Goal: Task Accomplishment & Management: Complete application form

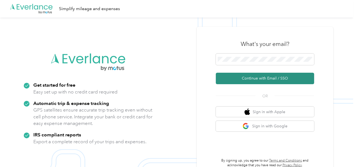
click at [243, 79] on button "Continue with Email / SSO" at bounding box center [265, 78] width 98 height 11
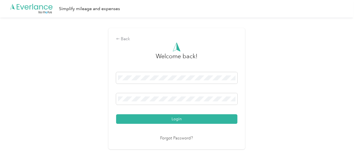
click at [187, 117] on button "Login" at bounding box center [176, 119] width 121 height 10
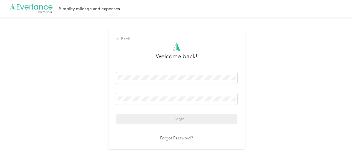
click at [283, 97] on div "Back Welcome back! Login Forgot Password?" at bounding box center [176, 90] width 353 height 147
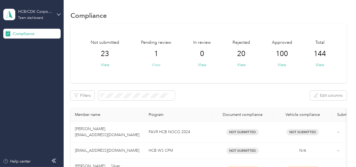
click at [156, 65] on button "View" at bounding box center [156, 65] width 8 height 6
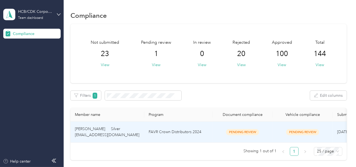
click at [208, 128] on td "FAVR Crown Distributors 2024" at bounding box center [178, 132] width 68 height 21
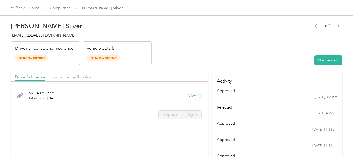
click at [314, 61] on button "Start review" at bounding box center [328, 60] width 28 height 10
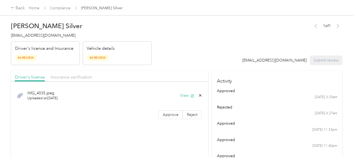
drag, startPoint x: 182, startPoint y: 61, endPoint x: 191, endPoint y: 81, distance: 21.9
click at [182, 61] on header "[PERSON_NAME] Silver [EMAIL_ADDRESS][DOMAIN_NAME] Driver's license and Insuranc…" at bounding box center [176, 42] width 331 height 46
click at [183, 93] on button "View" at bounding box center [187, 96] width 14 height 6
drag, startPoint x: 169, startPoint y: 112, endPoint x: 174, endPoint y: 107, distance: 7.3
click at [169, 112] on span "Approve" at bounding box center [171, 114] width 16 height 5
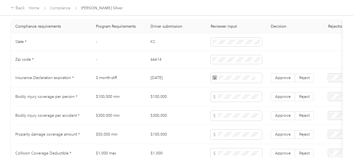
scroll to position [273, 0]
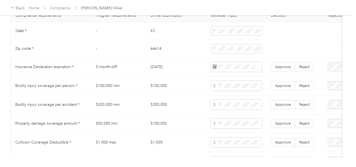
click at [155, 34] on td "KS" at bounding box center [176, 31] width 60 height 18
drag, startPoint x: 155, startPoint y: 34, endPoint x: 203, endPoint y: 35, distance: 47.8
click at [156, 34] on td "KS" at bounding box center [176, 31] width 60 height 18
click at [151, 35] on td "KS" at bounding box center [176, 31] width 60 height 18
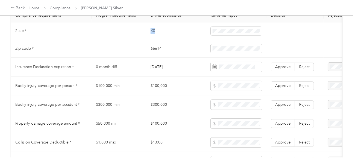
copy td "KS"
click at [149, 50] on td "66614" at bounding box center [176, 49] width 60 height 18
click at [150, 50] on td "66614" at bounding box center [176, 49] width 60 height 18
click at [156, 55] on td "66614" at bounding box center [176, 49] width 60 height 18
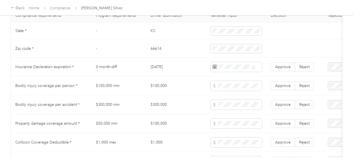
click at [156, 55] on td "66614" at bounding box center [176, 49] width 60 height 18
copy td "66614"
drag, startPoint x: 156, startPoint y: 55, endPoint x: 211, endPoint y: 56, distance: 54.9
click at [158, 56] on td "66614" at bounding box center [176, 49] width 60 height 18
drag, startPoint x: 211, startPoint y: 56, endPoint x: 215, endPoint y: 55, distance: 4.5
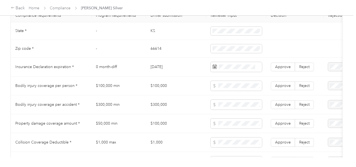
click at [211, 56] on td at bounding box center [236, 49] width 60 height 18
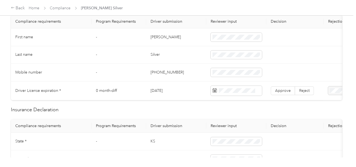
scroll to position [150, 0]
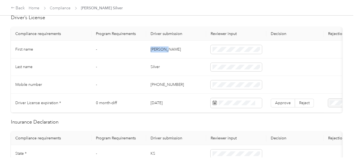
copy td "[PERSON_NAME]"
drag, startPoint x: 149, startPoint y: 43, endPoint x: 208, endPoint y: 49, distance: 59.3
click at [200, 49] on td "[PERSON_NAME]" at bounding box center [176, 50] width 60 height 18
click at [161, 67] on td "Silver" at bounding box center [176, 67] width 60 height 18
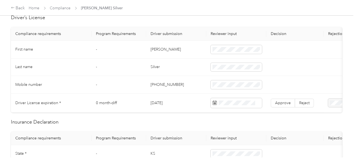
click at [155, 67] on td "Silver" at bounding box center [176, 67] width 60 height 18
copy td "Silver"
click at [241, 69] on span at bounding box center [236, 67] width 51 height 9
click at [193, 80] on td "[PHONE_NUMBER]" at bounding box center [176, 85] width 60 height 18
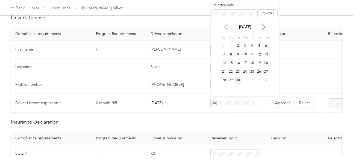
click at [219, 7] on div "Selected date" at bounding box center [234, 10] width 43 height 15
click at [221, 11] on span at bounding box center [234, 14] width 43 height 9
click at [259, 79] on div "28" at bounding box center [259, 80] width 7 height 7
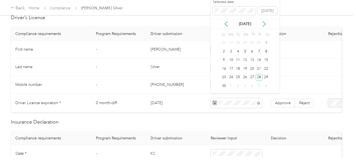
click at [275, 107] on td "Approve Reject" at bounding box center [294, 103] width 57 height 19
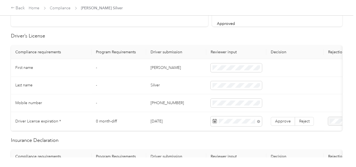
scroll to position [123, 0]
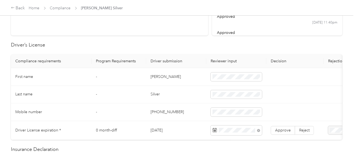
click at [279, 135] on td "Approve Reject" at bounding box center [294, 130] width 57 height 19
click at [281, 130] on span "Approve" at bounding box center [283, 130] width 16 height 5
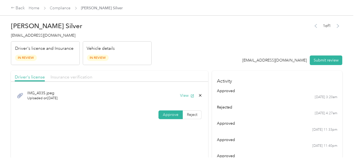
drag, startPoint x: 82, startPoint y: 74, endPoint x: 168, endPoint y: 65, distance: 86.3
click at [82, 74] on span "Insurance verification" at bounding box center [72, 76] width 42 height 5
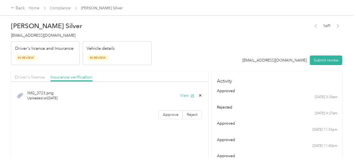
click at [188, 91] on div "IMG_3723.png Uploaded on [DATE] View" at bounding box center [110, 95] width 190 height 18
click at [181, 95] on button "View" at bounding box center [187, 96] width 14 height 6
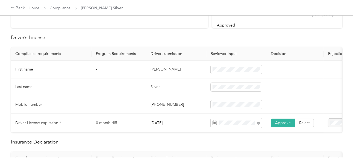
scroll to position [246, 0]
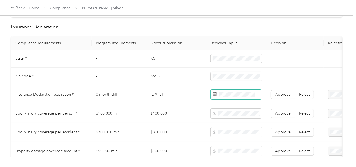
click at [228, 99] on span at bounding box center [236, 95] width 51 height 10
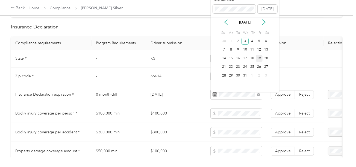
drag, startPoint x: 247, startPoint y: 40, endPoint x: 256, endPoint y: 61, distance: 22.1
click at [248, 42] on div "3" at bounding box center [244, 41] width 7 height 7
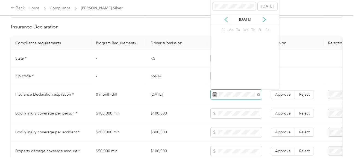
drag, startPoint x: 270, startPoint y: 98, endPoint x: 261, endPoint y: 100, distance: 8.9
click at [270, 98] on td "Approve Reject" at bounding box center [294, 94] width 57 height 19
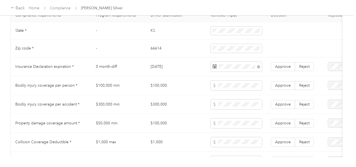
scroll to position [273, 0]
click at [291, 68] on label "Approve" at bounding box center [283, 67] width 24 height 9
click at [289, 69] on label "Approve" at bounding box center [283, 67] width 24 height 9
click at [185, 83] on td "$100,000" at bounding box center [176, 85] width 60 height 19
copy tr "$100,000"
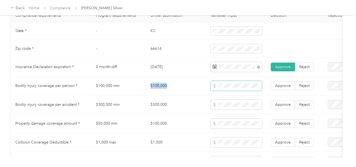
drag, startPoint x: 140, startPoint y: 88, endPoint x: 214, endPoint y: 88, distance: 73.2
click at [205, 88] on tr "Bodily injury coverage per person * $100,000 min $100,000 Approve Reject" at bounding box center [203, 85] width 385 height 19
click at [233, 123] on span at bounding box center [236, 124] width 51 height 10
copy td "$300,000"
drag, startPoint x: 156, startPoint y: 108, endPoint x: 146, endPoint y: 107, distance: 10.4
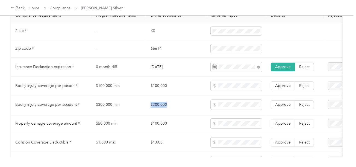
click at [145, 108] on tr "Bodily injury coverage per accident * $300,000 min $300,000 Approve Reject" at bounding box center [203, 104] width 385 height 19
copy tr "$300,000"
click at [256, 114] on td at bounding box center [236, 104] width 60 height 19
click at [241, 114] on td at bounding box center [236, 104] width 60 height 19
click at [240, 110] on span at bounding box center [236, 105] width 51 height 10
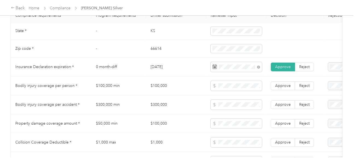
drag, startPoint x: 274, startPoint y: 99, endPoint x: 274, endPoint y: 95, distance: 3.8
click at [274, 99] on td "Approve Reject" at bounding box center [294, 104] width 57 height 19
drag, startPoint x: 278, startPoint y: 84, endPoint x: 280, endPoint y: 88, distance: 4.9
click at [279, 85] on td "Approve Reject" at bounding box center [294, 85] width 57 height 19
drag, startPoint x: 282, startPoint y: 103, endPoint x: 283, endPoint y: 112, distance: 9.4
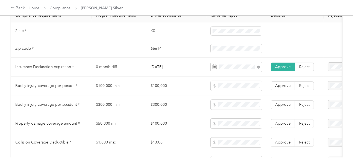
click at [282, 104] on label "Approve" at bounding box center [283, 104] width 24 height 9
drag, startPoint x: 282, startPoint y: 126, endPoint x: 282, endPoint y: 88, distance: 37.4
click at [283, 124] on span "Approve" at bounding box center [283, 123] width 16 height 5
drag, startPoint x: 282, startPoint y: 82, endPoint x: 282, endPoint y: 88, distance: 6.6
click at [282, 83] on td "Approve Reject" at bounding box center [294, 85] width 57 height 19
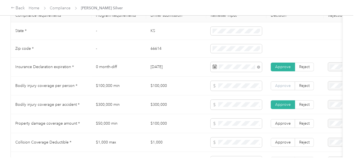
click at [282, 88] on span "Approve" at bounding box center [283, 85] width 16 height 5
click at [219, 110] on span at bounding box center [236, 105] width 51 height 10
click at [198, 108] on td "$300,000" at bounding box center [176, 104] width 60 height 19
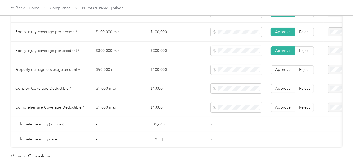
scroll to position [328, 0]
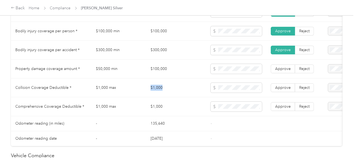
copy tr "$1,000"
drag, startPoint x: 136, startPoint y: 94, endPoint x: 193, endPoint y: 93, distance: 56.3
click at [175, 94] on tr "Collision Coverage Deductible * $1,000 max $1,000 Approve Reject" at bounding box center [203, 87] width 385 height 19
click at [224, 93] on span at bounding box center [236, 88] width 51 height 10
click at [273, 107] on label "Approve" at bounding box center [283, 106] width 24 height 9
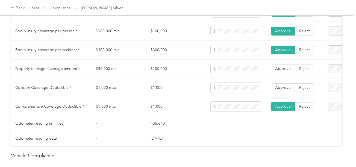
click at [275, 97] on td "Approve Reject" at bounding box center [294, 87] width 57 height 19
click at [277, 90] on span "Approve" at bounding box center [283, 87] width 16 height 5
click at [286, 67] on label "Approve" at bounding box center [283, 68] width 24 height 9
click at [280, 71] on span "Approve" at bounding box center [283, 68] width 16 height 5
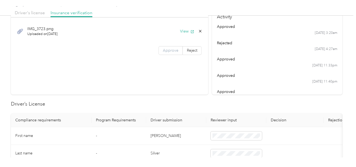
scroll to position [27, 0]
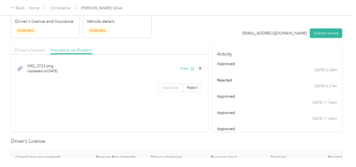
click at [170, 87] on span "Approve" at bounding box center [171, 87] width 16 height 5
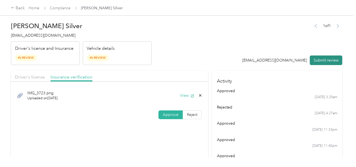
click at [331, 59] on button "Submit review" at bounding box center [326, 60] width 32 height 10
click at [236, 55] on header "[PERSON_NAME] Silver [EMAIL_ADDRESS][DOMAIN_NAME] Driver's license and Insuranc…" at bounding box center [176, 42] width 331 height 46
click at [37, 35] on span "[EMAIL_ADDRESS][DOMAIN_NAME]" at bounding box center [43, 35] width 64 height 5
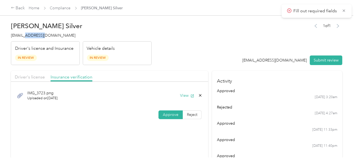
click at [37, 35] on span "[EMAIL_ADDRESS][DOMAIN_NAME]" at bounding box center [43, 35] width 64 height 5
copy span "[EMAIL_ADDRESS][DOMAIN_NAME]"
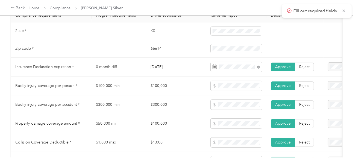
scroll to position [492, 0]
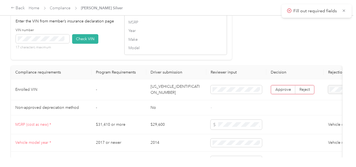
click at [167, 96] on td "[US_VEHICLE_IDENTIFICATION_NUMBER]" at bounding box center [176, 89] width 60 height 21
copy td "[US_VEHICLE_IDENTIFICATION_NUMBER]"
drag, startPoint x: 86, startPoint y: 43, endPoint x: 152, endPoint y: 48, distance: 65.7
click at [87, 44] on button "Check VIN" at bounding box center [85, 39] width 26 height 10
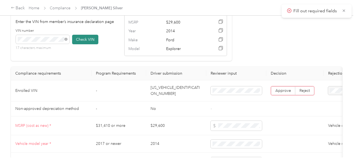
click at [86, 44] on button "Check VIN" at bounding box center [85, 40] width 26 height 10
click at [283, 93] on span "Approve" at bounding box center [283, 90] width 16 height 5
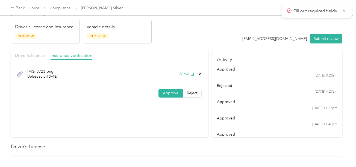
scroll to position [0, 0]
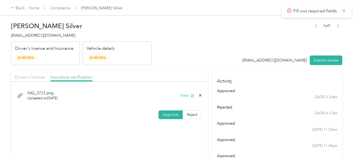
click at [328, 58] on button "Submit review" at bounding box center [326, 60] width 32 height 10
click at [43, 33] on h4 "[EMAIL_ADDRESS][DOMAIN_NAME]" at bounding box center [81, 35] width 141 height 6
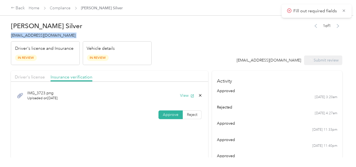
click at [43, 33] on h4 "[EMAIL_ADDRESS][DOMAIN_NAME]" at bounding box center [81, 35] width 141 height 6
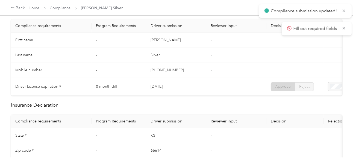
scroll to position [191, 0]
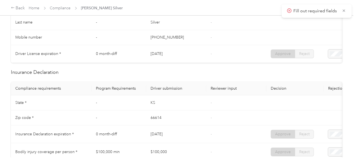
drag, startPoint x: 56, startPoint y: 17, endPoint x: 29, endPoint y: 5, distance: 29.2
click at [55, 17] on td "Last name" at bounding box center [51, 22] width 81 height 15
click at [54, 9] on link "Compliance" at bounding box center [60, 8] width 21 height 5
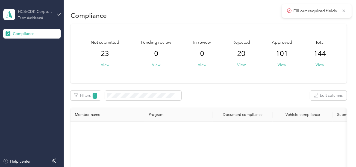
click at [47, 17] on div "HCB/CDK Corporate Team dashboard" at bounding box center [35, 14] width 34 height 11
click at [30, 53] on div "Log out" at bounding box center [60, 57] width 107 height 10
